Goal: Transaction & Acquisition: Download file/media

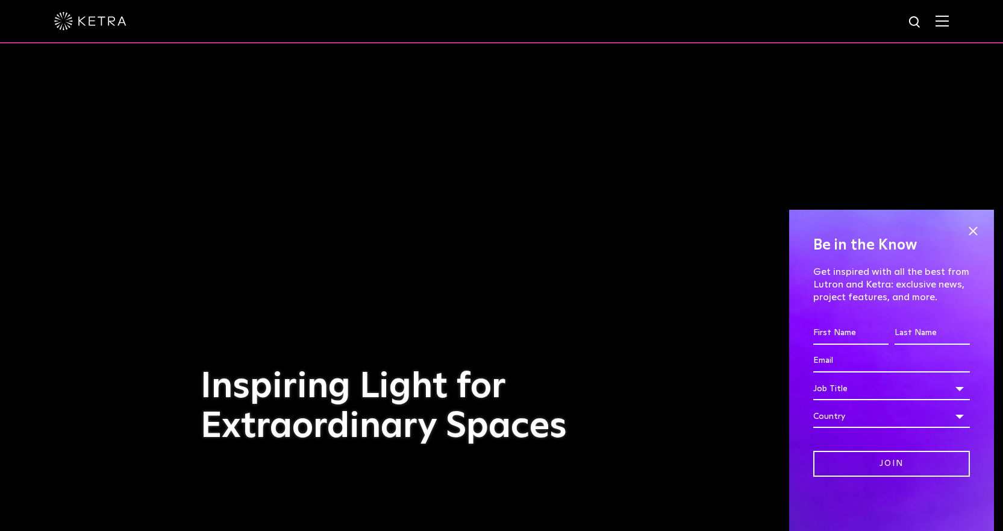
click at [949, 20] on img at bounding box center [941, 20] width 13 height 11
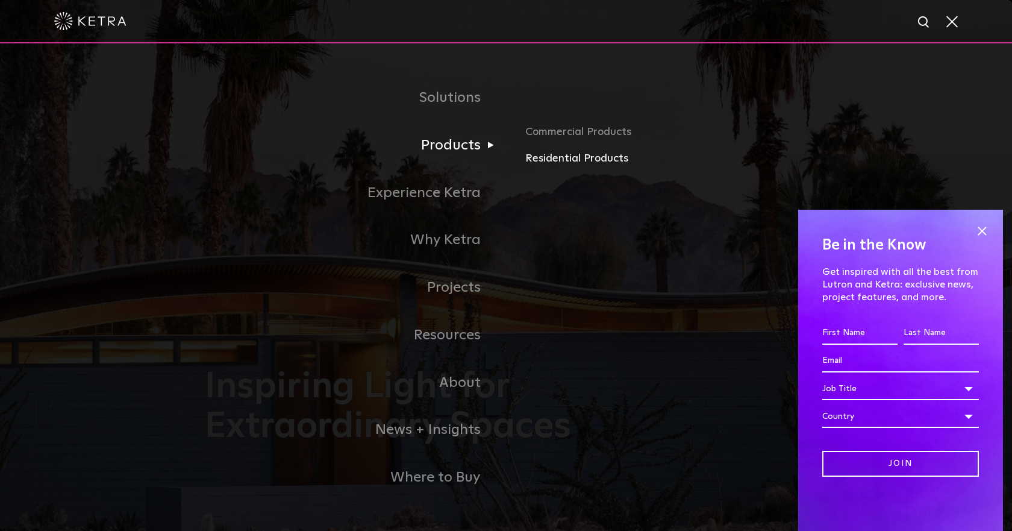
click at [544, 160] on link "Residential Products" at bounding box center [666, 158] width 282 height 17
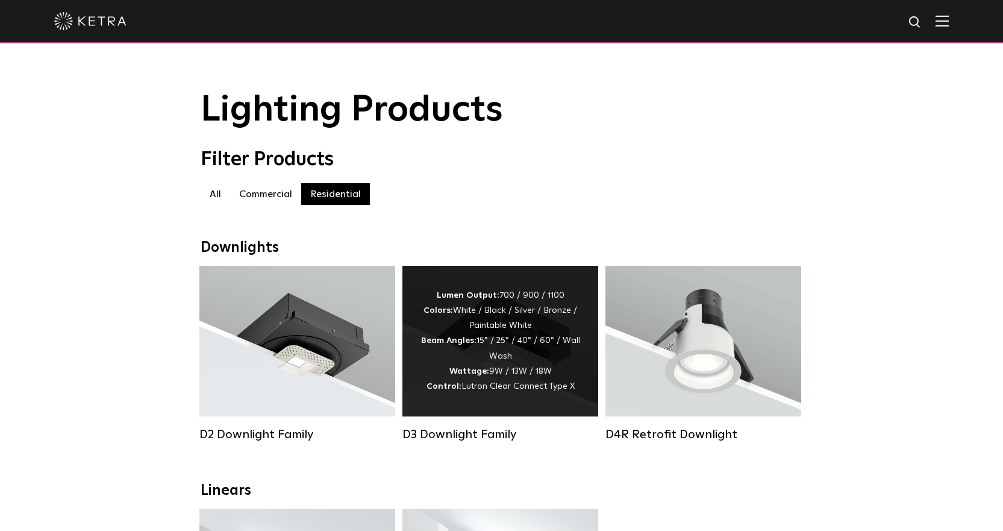
click at [566, 276] on div "Lumen Output: 700 / 900 / 1100 Colors: White / Black / Silver / Bronze / Painta…" at bounding box center [500, 341] width 196 height 151
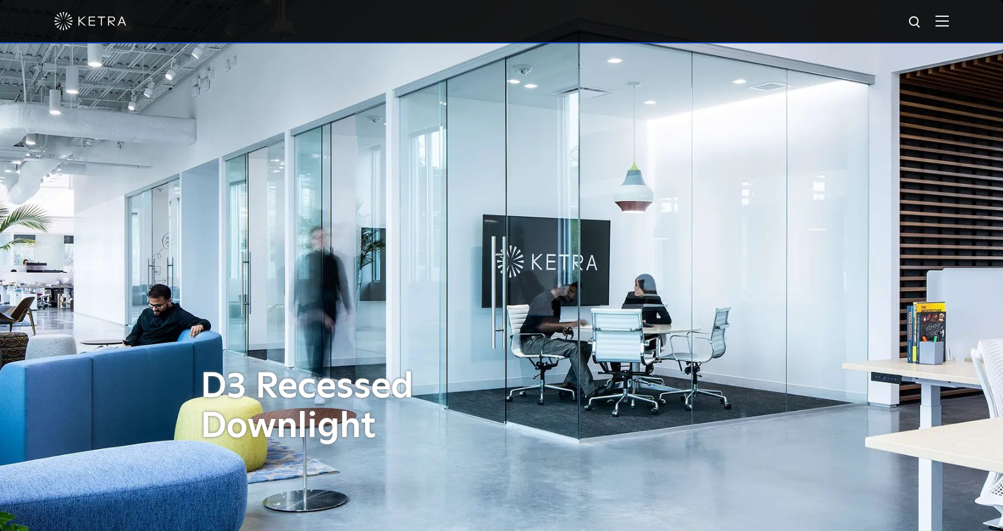
click at [943, 19] on div at bounding box center [501, 21] width 894 height 42
click at [948, 23] on img at bounding box center [941, 20] width 13 height 11
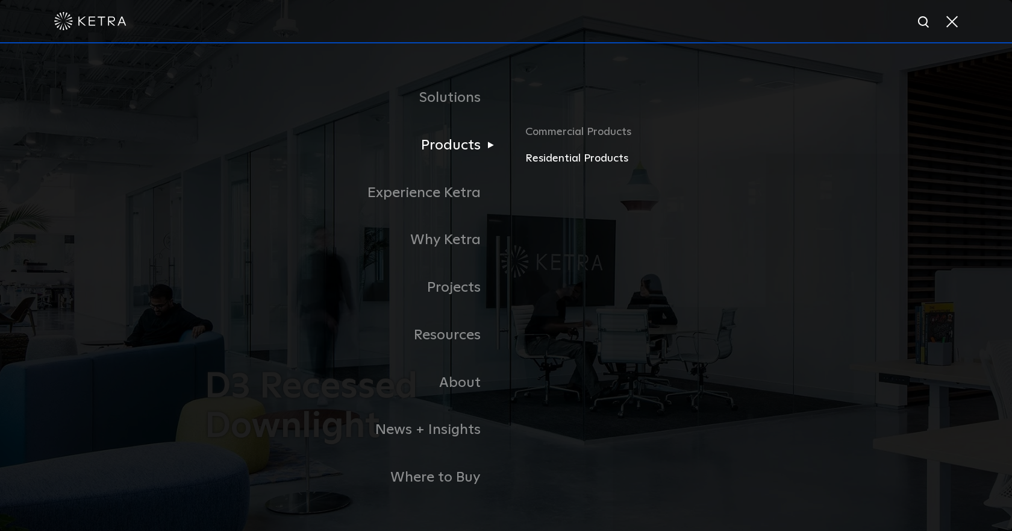
click at [560, 161] on link "Residential Products" at bounding box center [666, 158] width 282 height 17
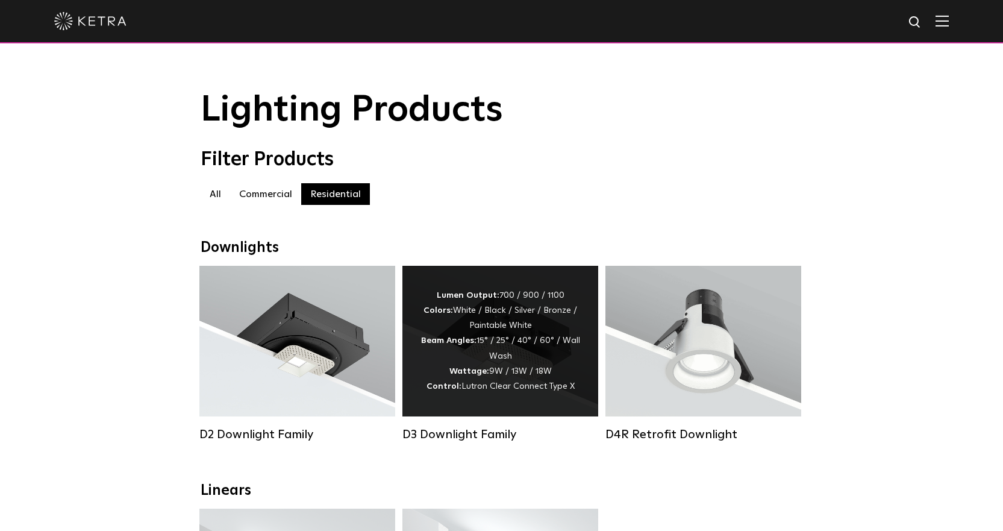
click at [532, 284] on div "Lumen Output: 700 / 900 / 1100 Colors: White / Black / Silver / Bronze / Painta…" at bounding box center [500, 341] width 196 height 151
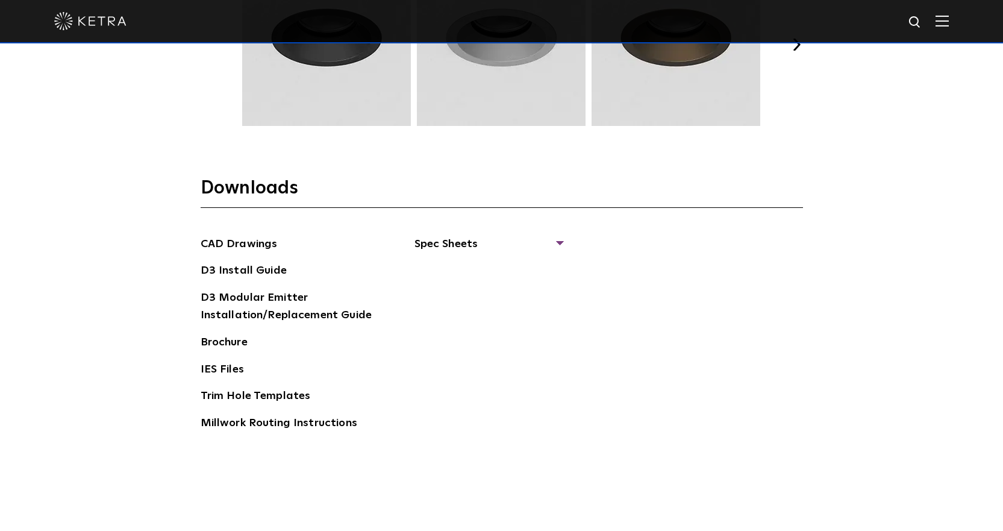
scroll to position [1867, 0]
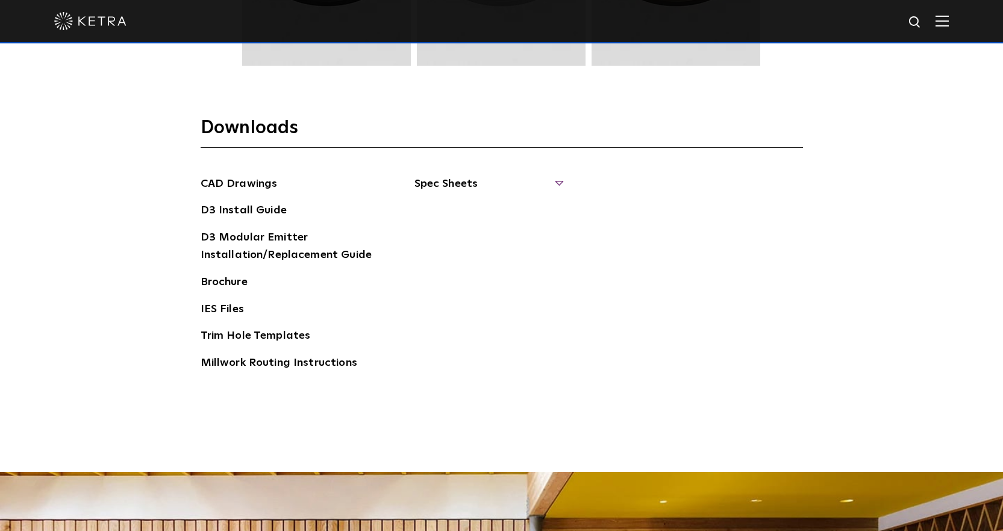
click at [505, 187] on span "Spec Sheets" at bounding box center [488, 188] width 148 height 27
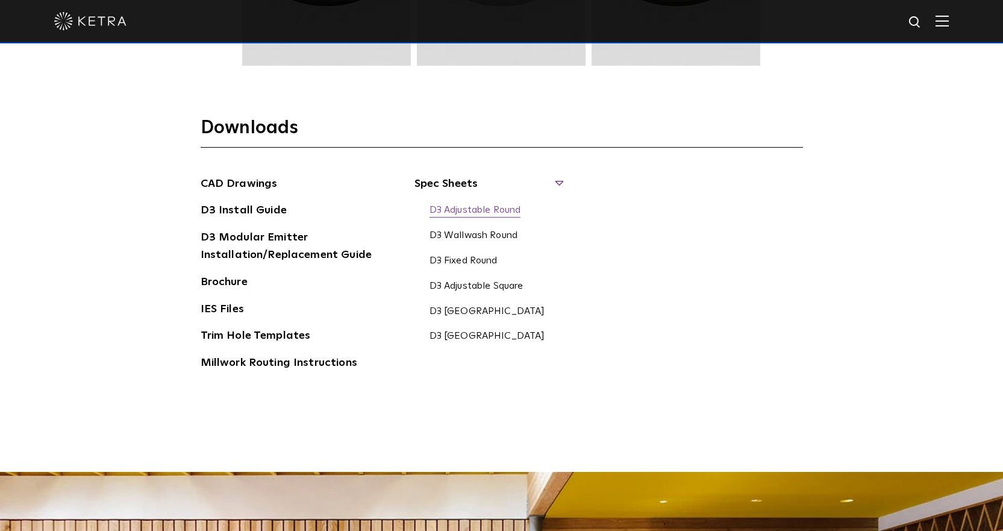
click at [519, 206] on link "D3 Adjustable Round" at bounding box center [475, 210] width 92 height 13
